Goal: Transaction & Acquisition: Purchase product/service

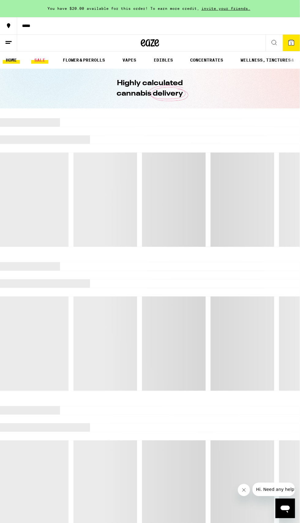
click at [37, 59] on link "SALE" at bounding box center [39, 59] width 17 height 7
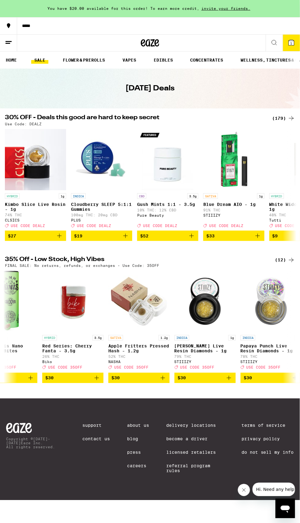
scroll to position [0, 95]
